Goal: Register for event/course

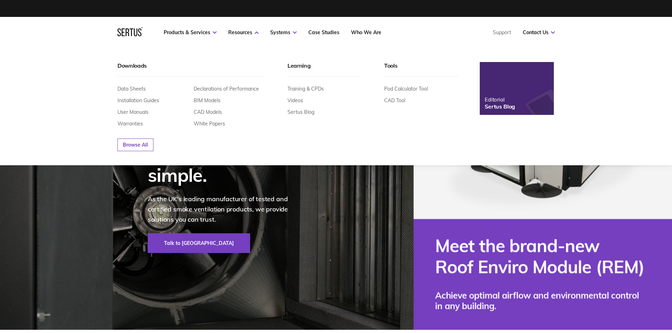
click at [294, 86] on link "Training & CPDs" at bounding box center [306, 89] width 36 height 6
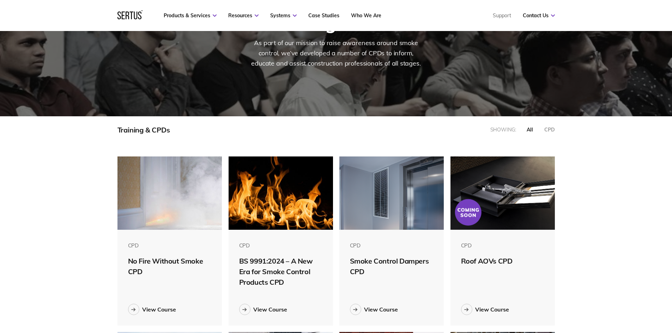
scroll to position [212, 0]
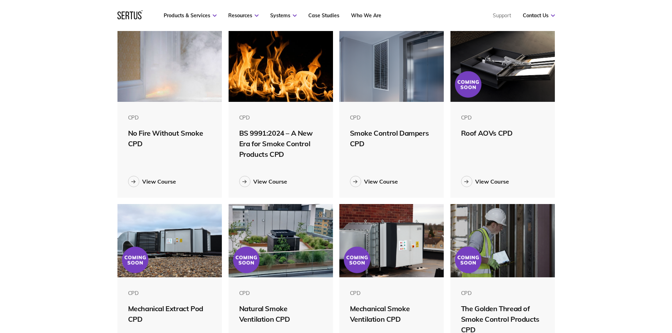
click at [247, 183] on div at bounding box center [244, 181] width 11 height 11
click at [373, 179] on div "View Course" at bounding box center [381, 181] width 34 height 7
